Goal: Find specific page/section: Find specific page/section

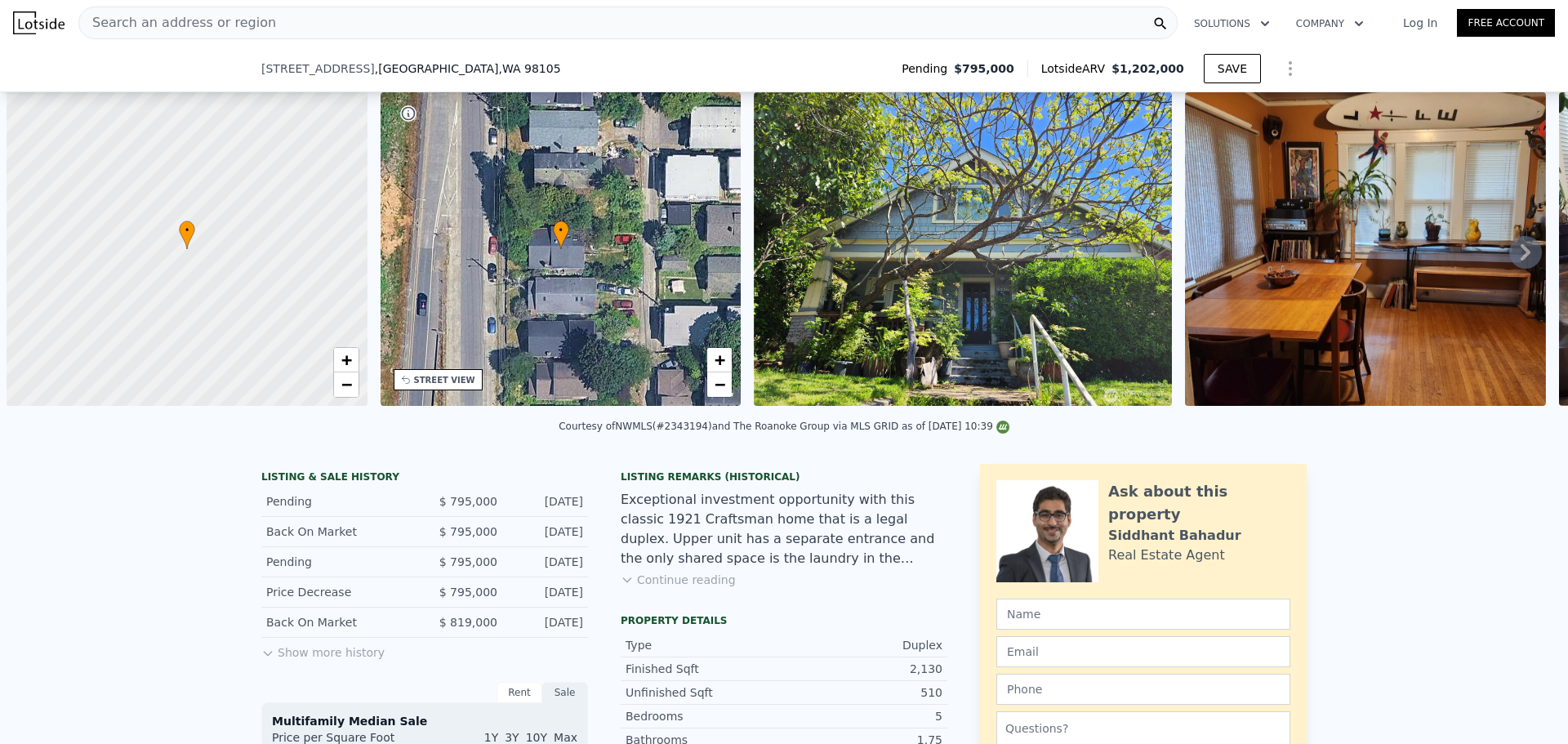
scroll to position [0, 784]
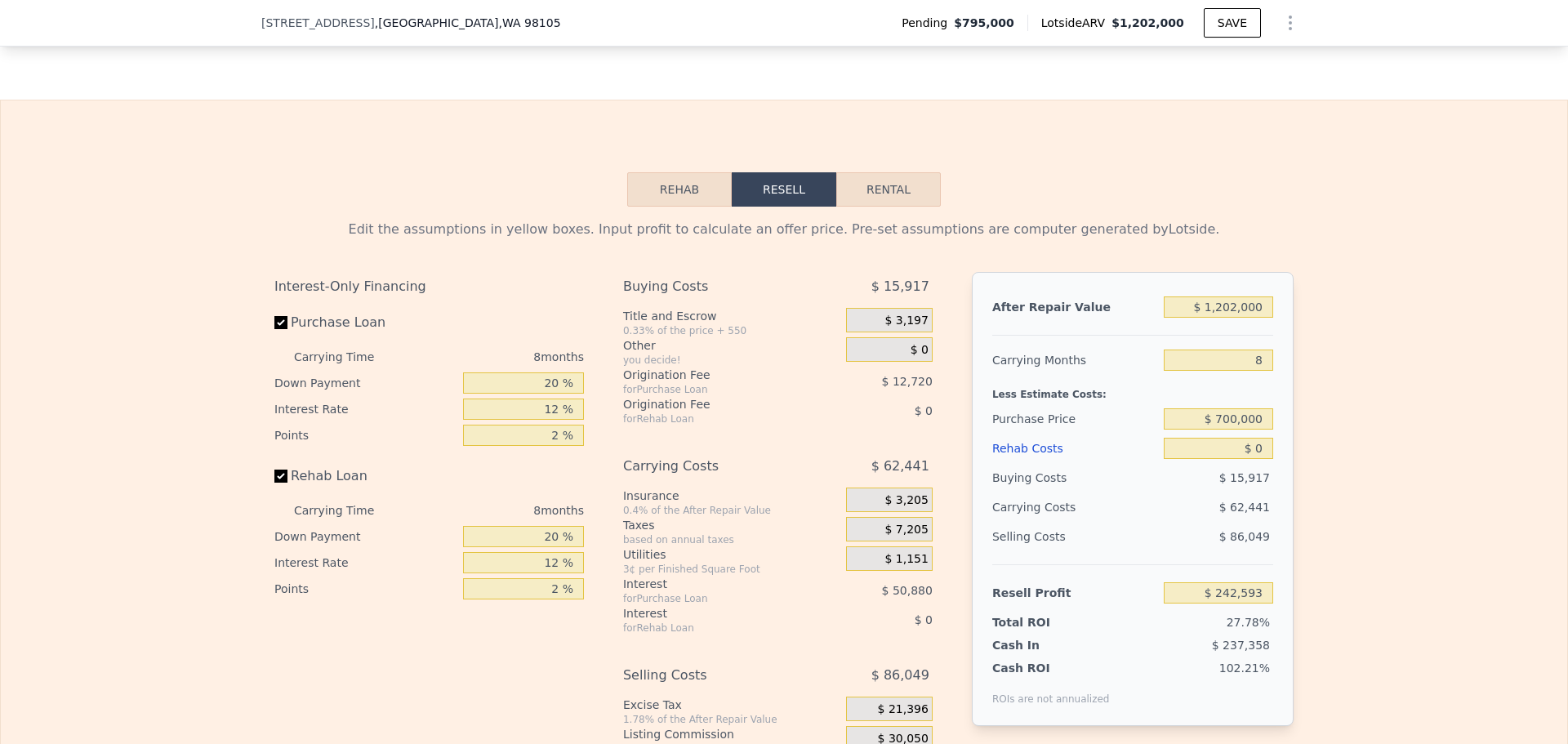
click at [499, 26] on span ", WA 98105" at bounding box center [529, 23] width 62 height 13
drag, startPoint x: 400, startPoint y: 26, endPoint x: 379, endPoint y: 21, distance: 21.6
click at [379, 21] on span ", [GEOGRAPHIC_DATA]" at bounding box center [467, 23] width 186 height 17
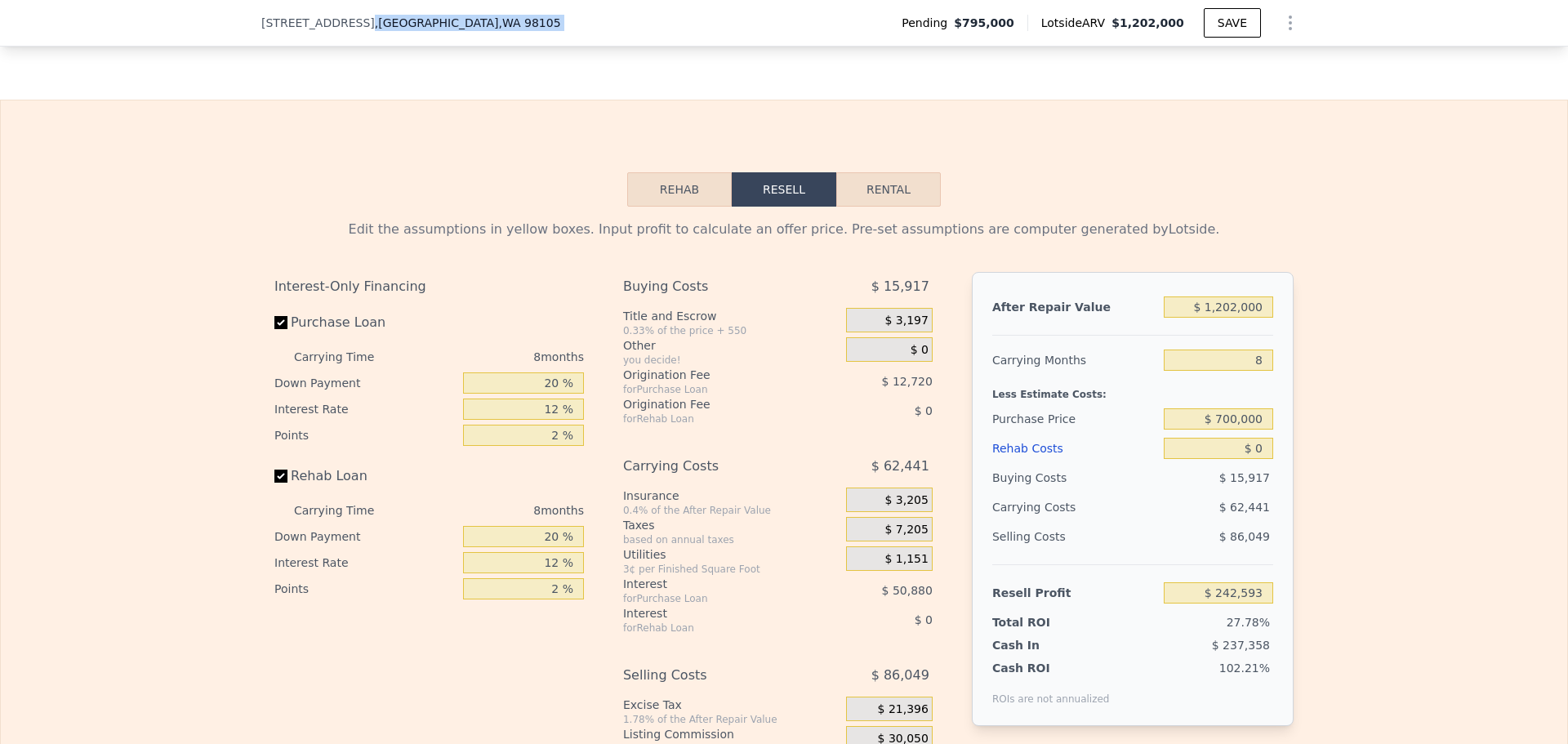
click at [379, 21] on span ", [GEOGRAPHIC_DATA]" at bounding box center [467, 23] width 186 height 17
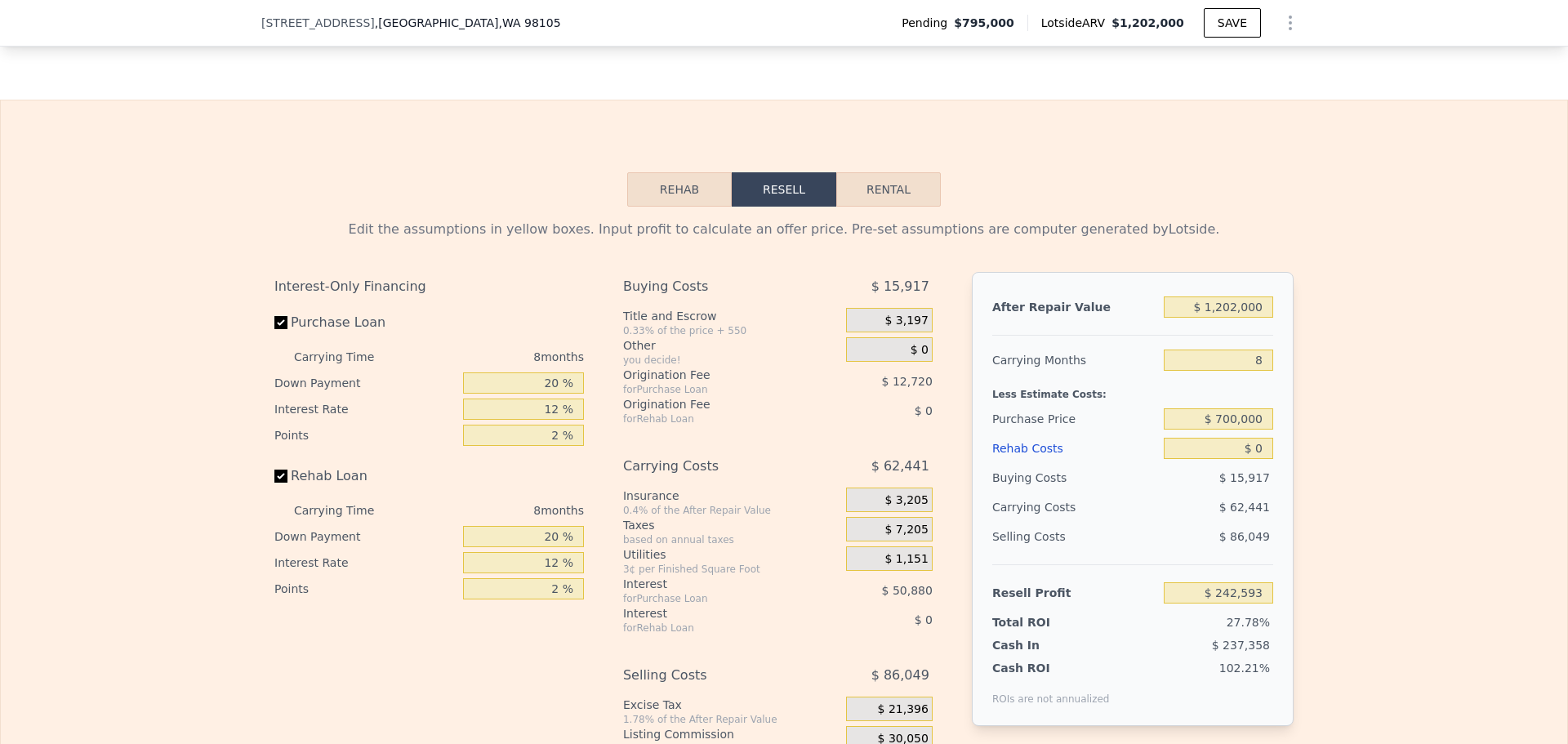
click at [283, 22] on span "[STREET_ADDRESS]" at bounding box center [318, 23] width 113 height 17
drag, startPoint x: 261, startPoint y: 23, endPoint x: 527, endPoint y: 21, distance: 266.0
click at [544, 21] on div "[STREET_ADDRESS] Pending $795,000 Lotside ARV $1,202,000 SAVE" at bounding box center [784, 22] width 1045 height 45
copy div "[STREET_ADDRESS]"
